Goal: Task Accomplishment & Management: Use online tool/utility

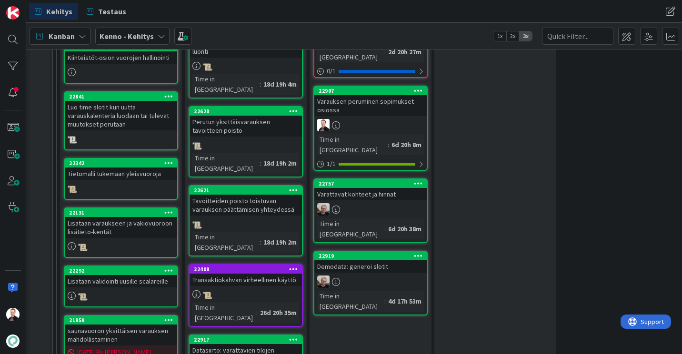
scroll to position [438, 0]
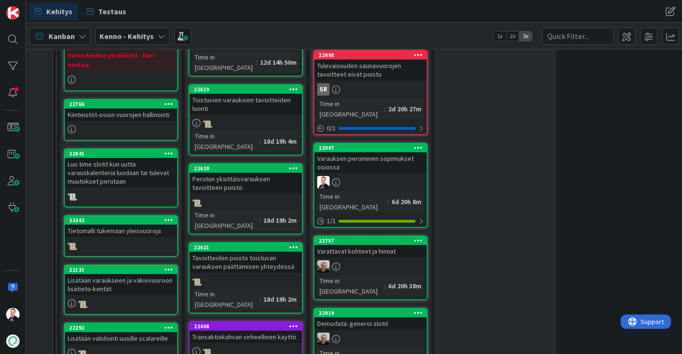
click at [357, 152] on div "Varauksen peruminen sopimukset osiossa" at bounding box center [370, 162] width 112 height 21
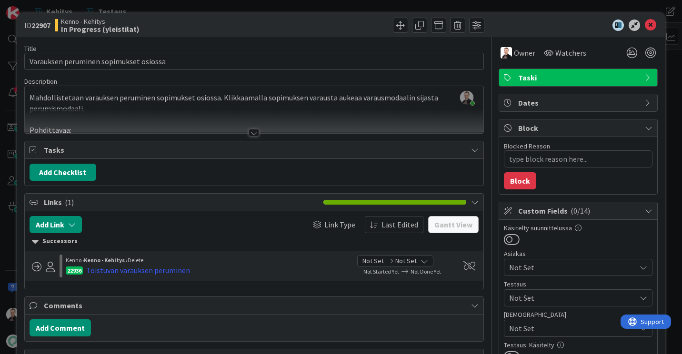
click at [255, 134] on div at bounding box center [253, 133] width 10 height 8
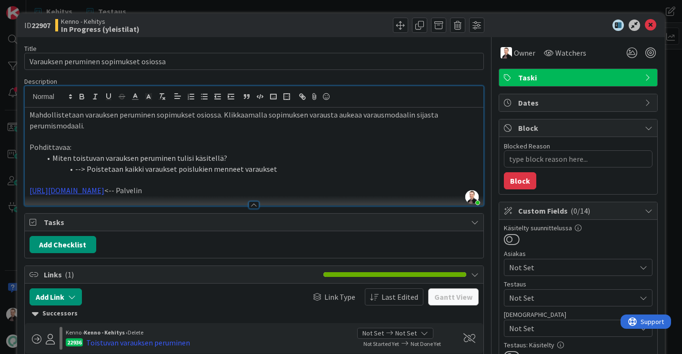
click at [228, 192] on p "[URL][DOMAIN_NAME] <-- Palvelin" at bounding box center [254, 190] width 449 height 11
type textarea "x"
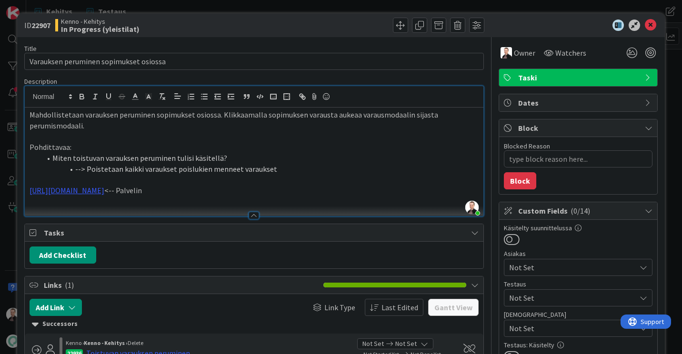
paste div
click at [645, 25] on icon at bounding box center [650, 25] width 11 height 11
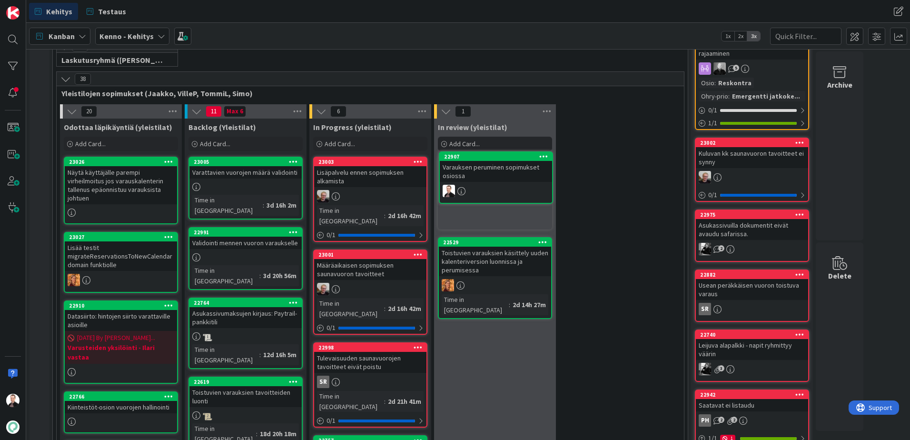
scroll to position [145, 0]
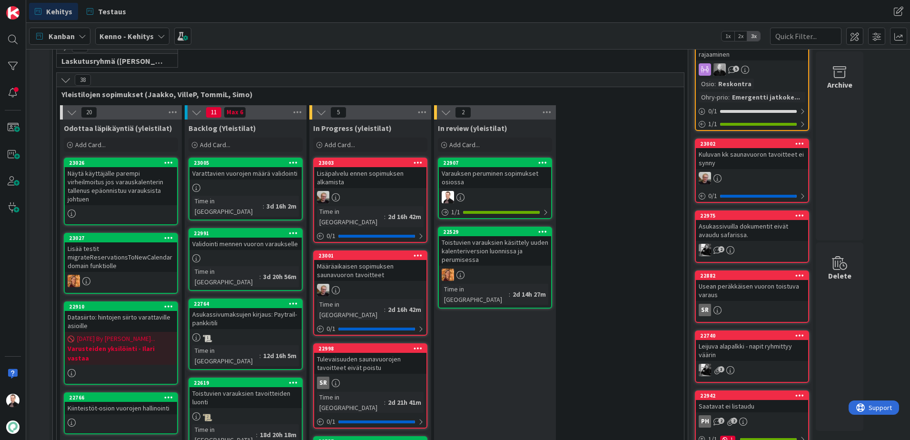
click at [297, 163] on icon at bounding box center [293, 162] width 9 height 7
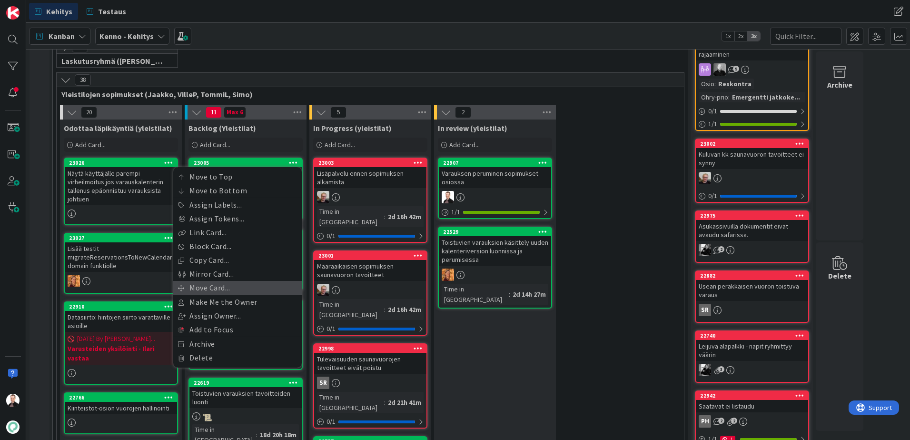
click at [229, 293] on link "Move Card..." at bounding box center [237, 288] width 129 height 14
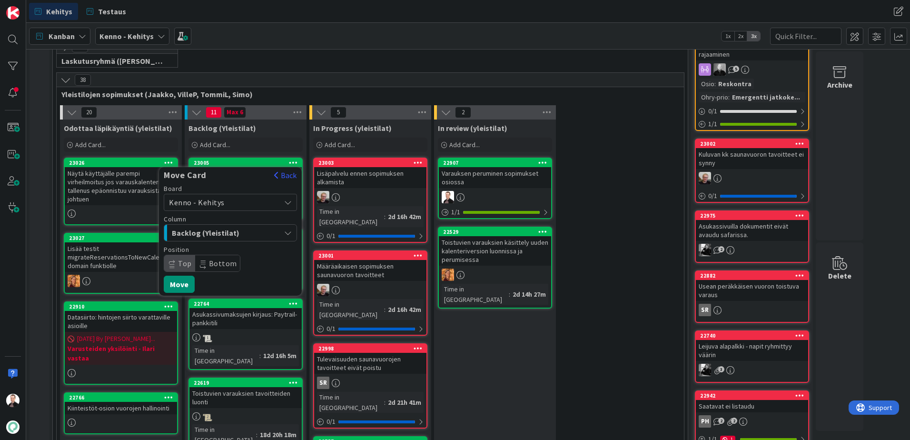
click at [226, 231] on span "Backlog (Yleistilat)" at bounding box center [207, 233] width 71 height 12
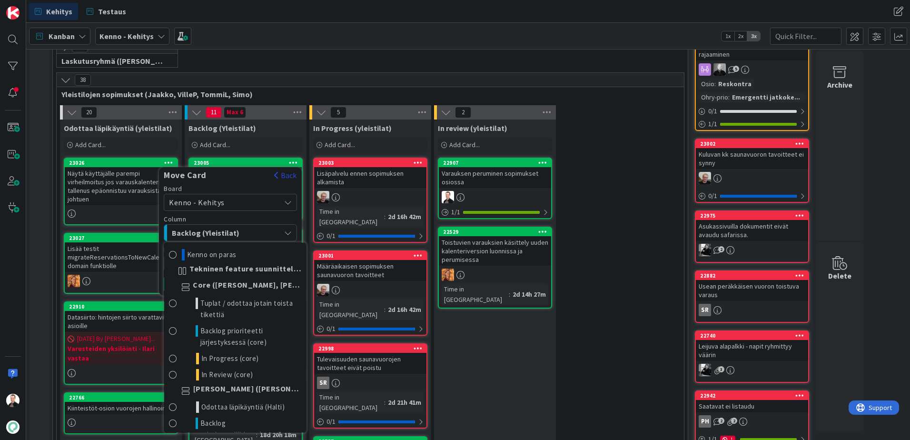
click at [288, 176] on button "Back" at bounding box center [285, 175] width 23 height 10
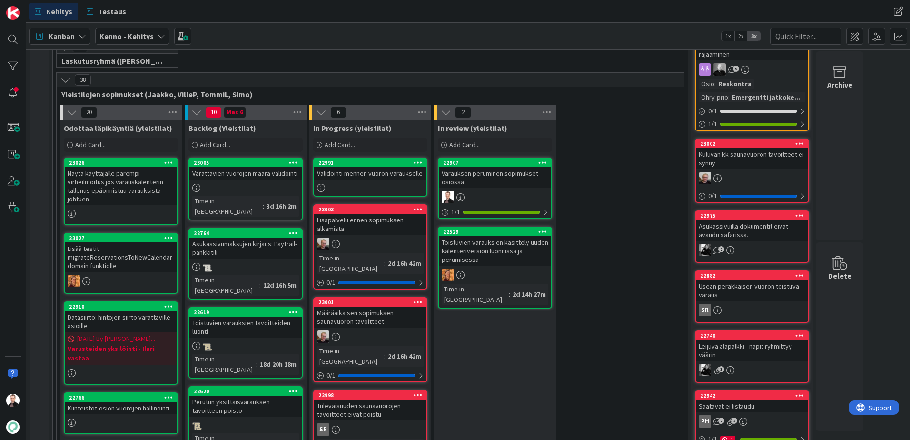
click at [397, 167] on div "22991" at bounding box center [370, 163] width 112 height 9
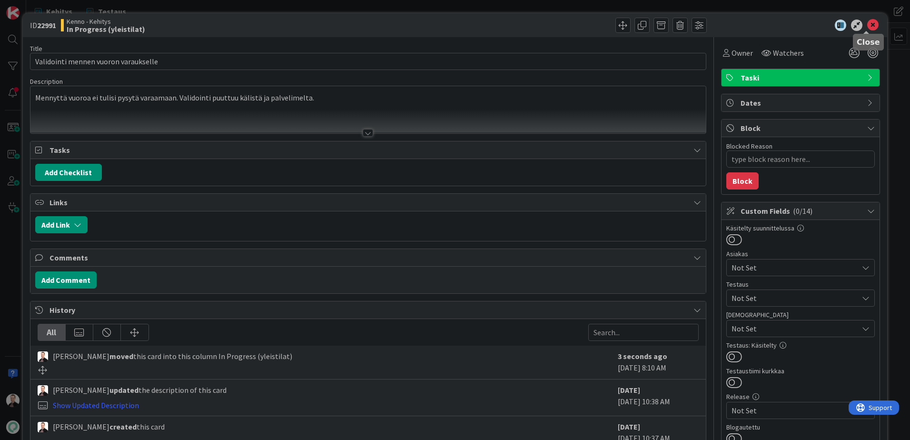
click at [681, 24] on icon at bounding box center [872, 25] width 11 height 11
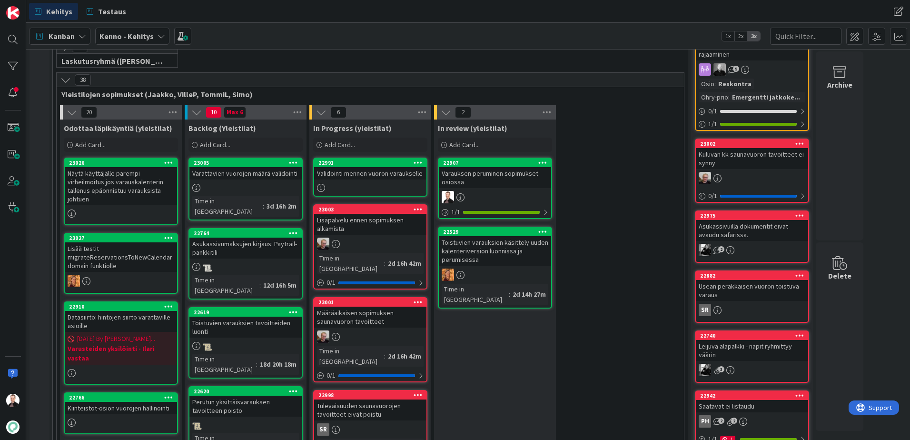
click at [379, 178] on div "Validointi mennen vuoron varaukselle" at bounding box center [370, 173] width 112 height 12
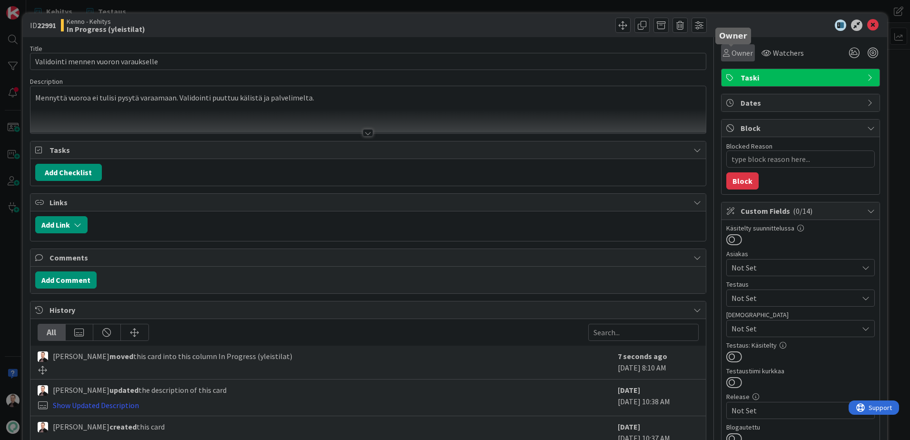
click at [681, 55] on span "Owner" at bounding box center [742, 52] width 21 height 11
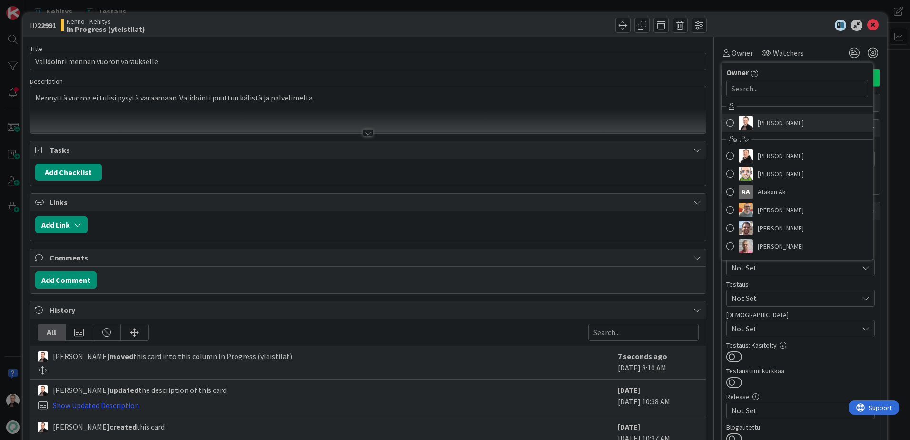
click at [681, 125] on link "[PERSON_NAME]" at bounding box center [797, 123] width 151 height 18
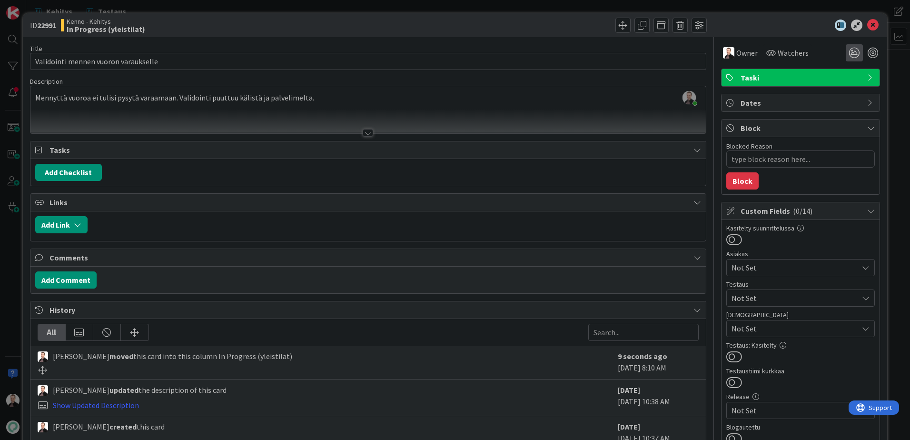
type textarea "x"
click at [681, 30] on icon at bounding box center [872, 25] width 11 height 11
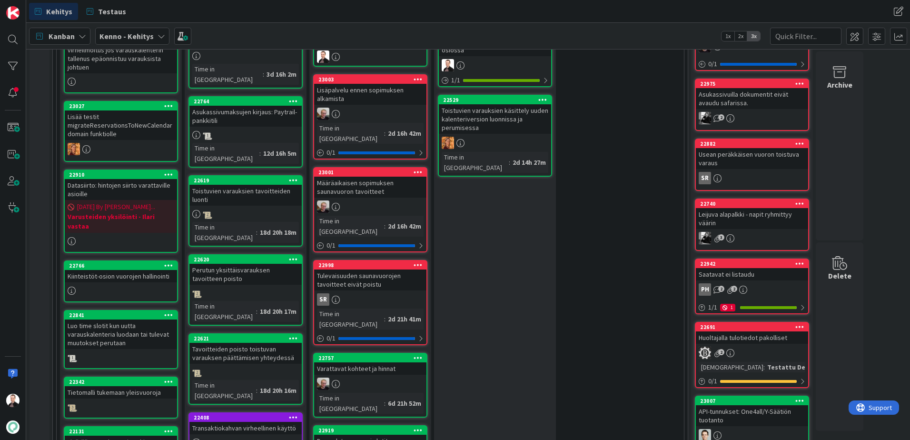
scroll to position [193, 0]
